Goal: Check status: Check status

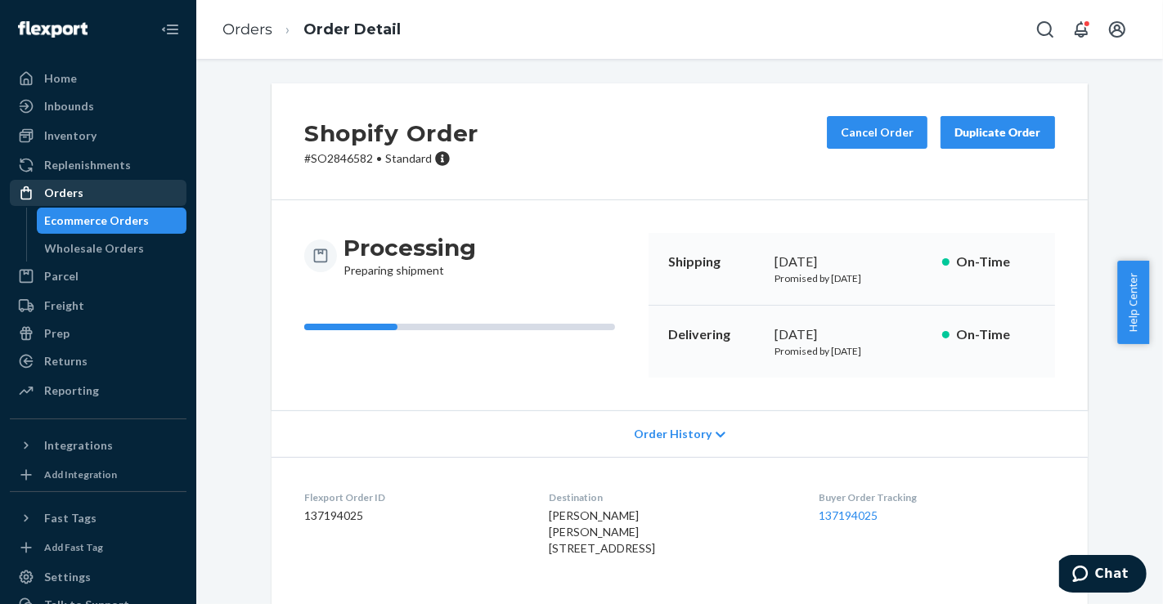
drag, startPoint x: 84, startPoint y: 190, endPoint x: 98, endPoint y: 190, distance: 13.9
click at [84, 190] on div "Orders" at bounding box center [97, 193] width 173 height 23
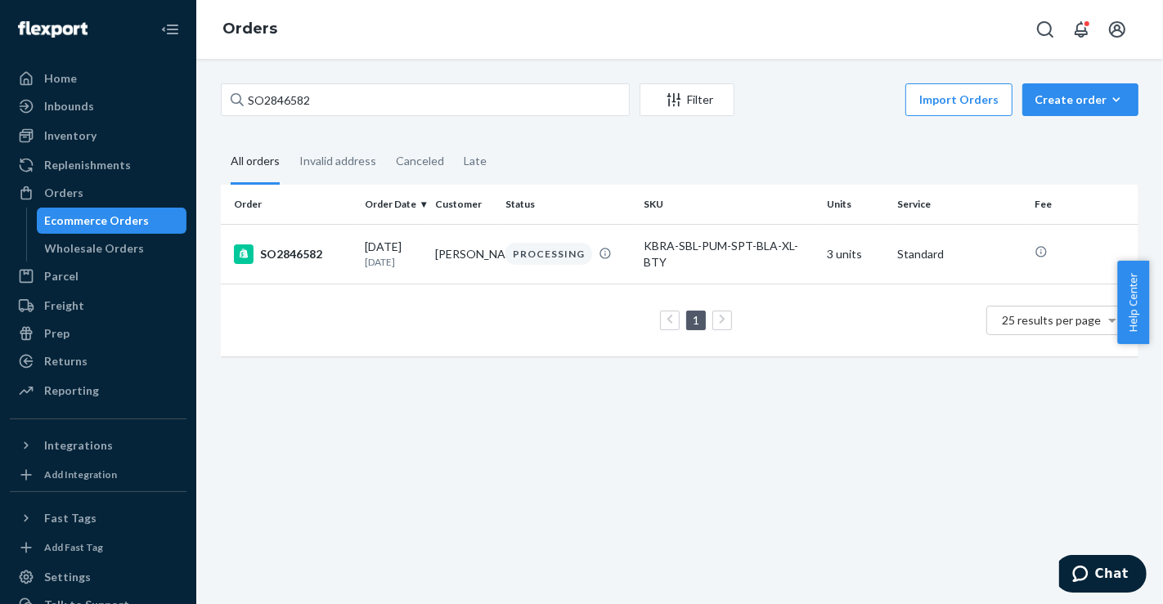
click at [440, 117] on div "SO2846582 Filter Import Orders Create order Ecommerce order Removal order" at bounding box center [679, 101] width 917 height 37
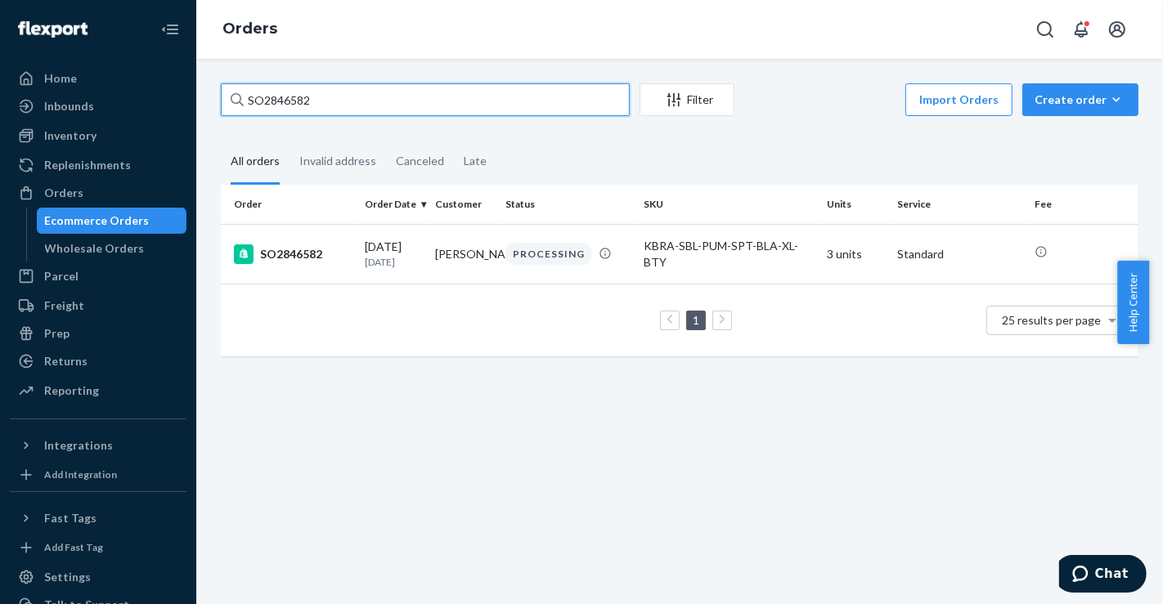
click at [432, 106] on input "SO2846582" at bounding box center [425, 99] width 409 height 33
paste input "2433"
type input "SO2842433"
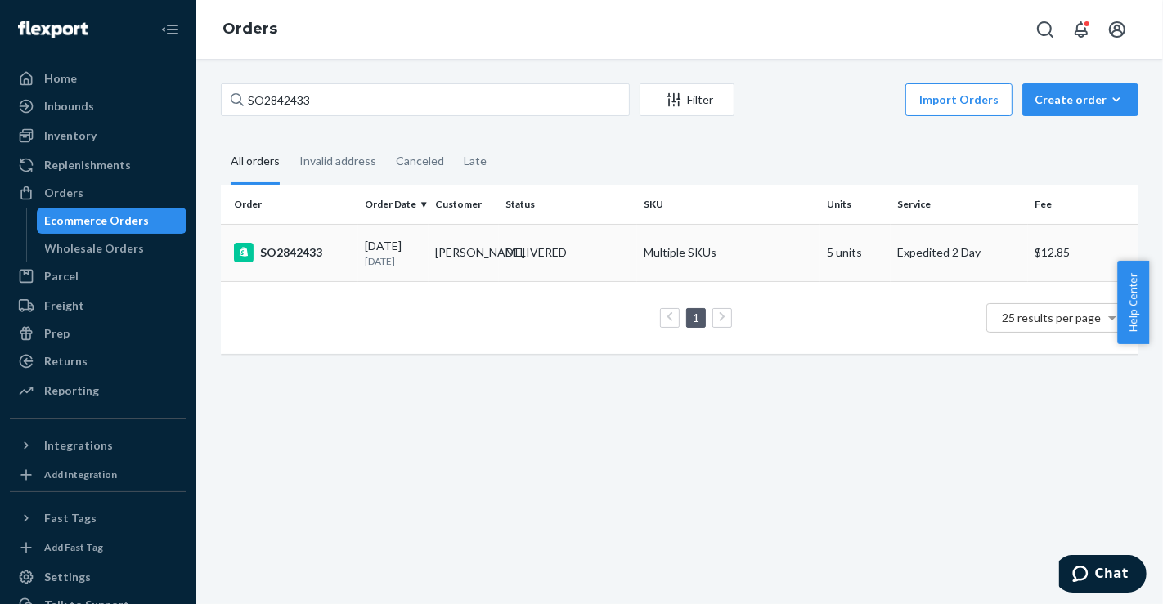
click at [488, 276] on td "[PERSON_NAME]" at bounding box center [463, 252] width 70 height 57
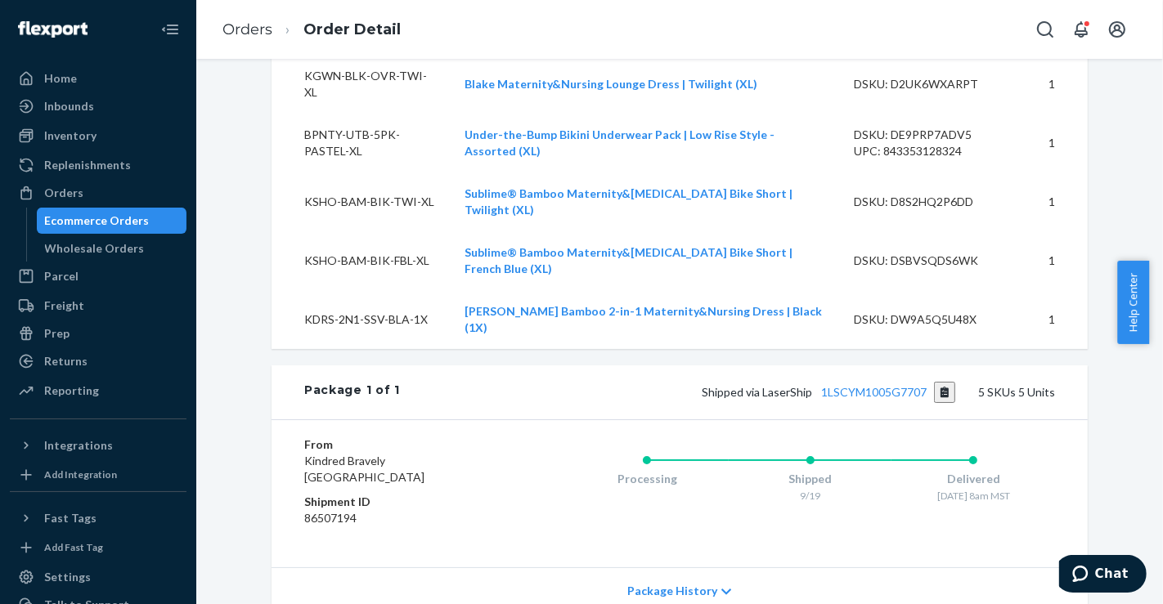
scroll to position [635, 0]
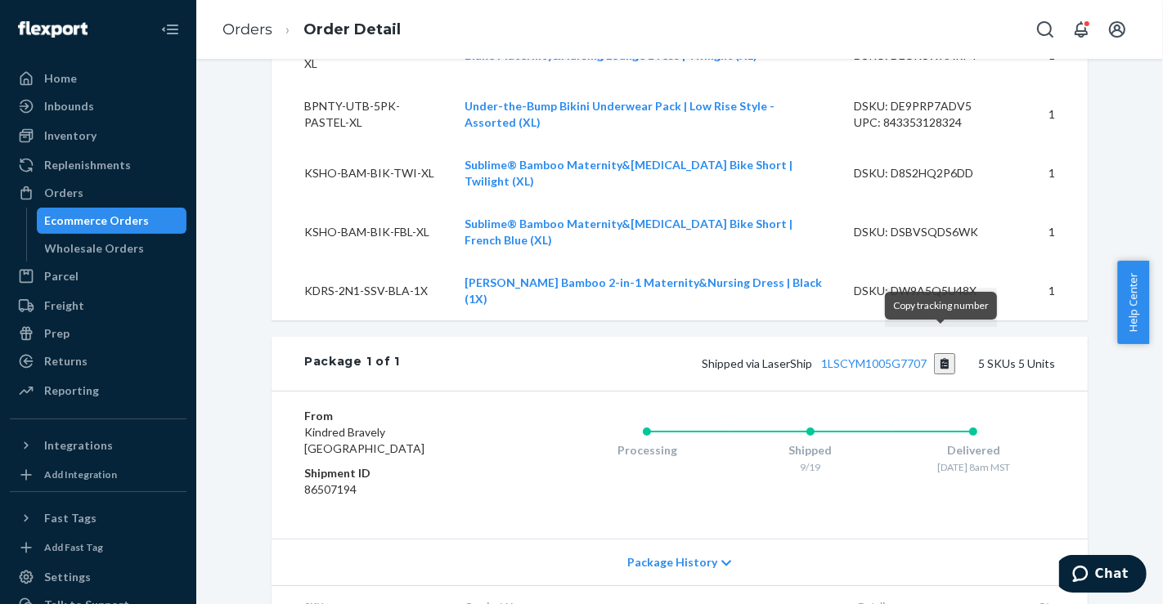
click at [942, 353] on button "Copy tracking number" at bounding box center [945, 363] width 22 height 21
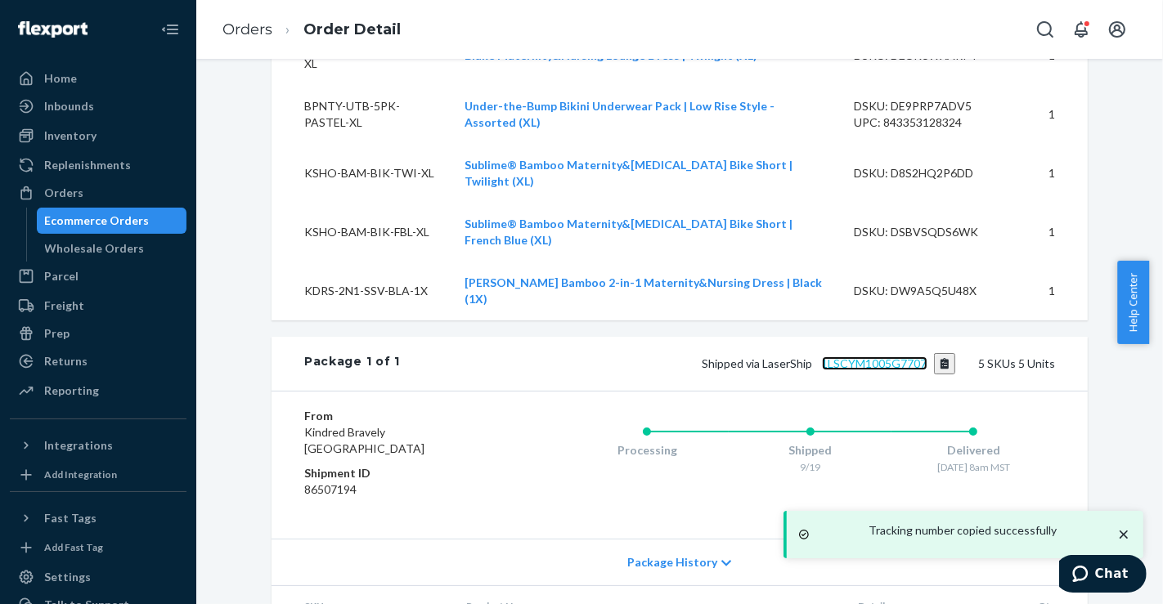
click at [887, 356] on link "1LSCYM1005G7707" at bounding box center [874, 363] width 105 height 14
